Goal: Transaction & Acquisition: Book appointment/travel/reservation

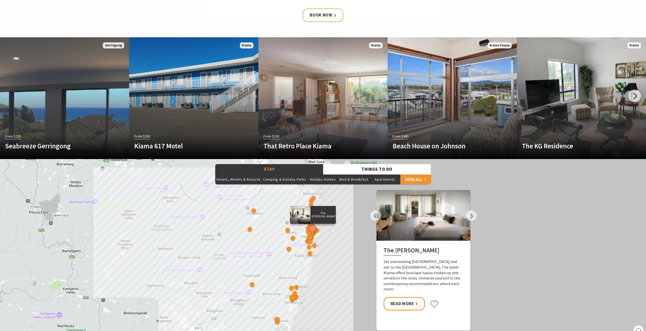
scroll to position [271, 0]
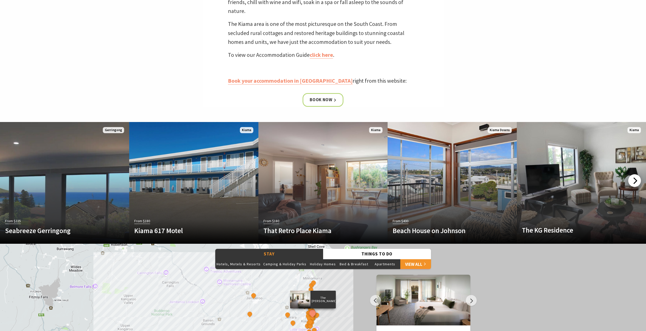
click at [637, 178] on div at bounding box center [634, 180] width 13 height 13
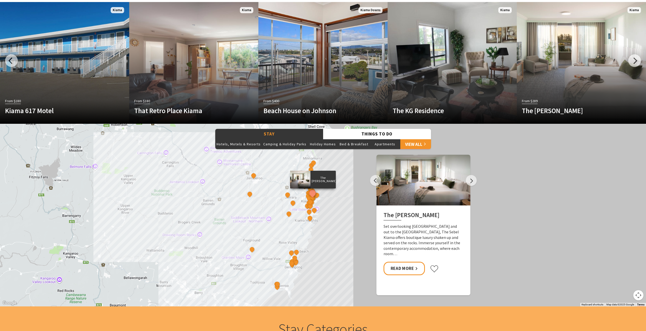
scroll to position [406, 0]
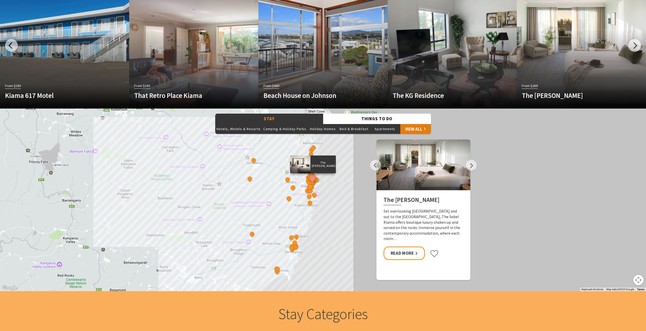
click at [415, 128] on link "View All" at bounding box center [415, 129] width 31 height 10
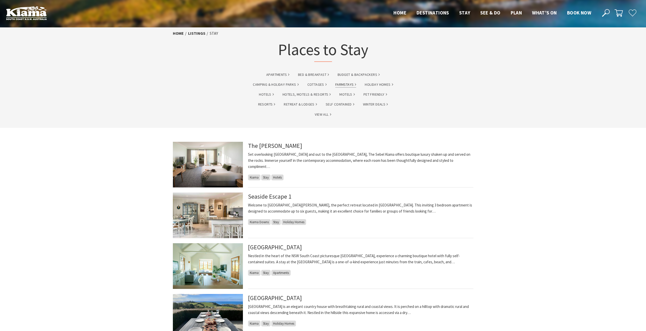
click at [353, 84] on link "Farmstays" at bounding box center [345, 85] width 21 height 6
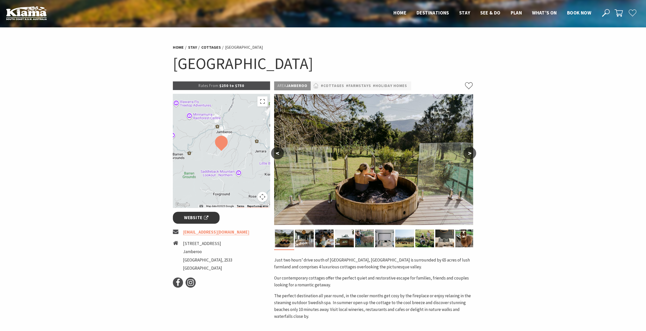
click at [186, 219] on span "Website" at bounding box center [196, 217] width 24 height 7
